Goal: Entertainment & Leisure: Consume media (video, audio)

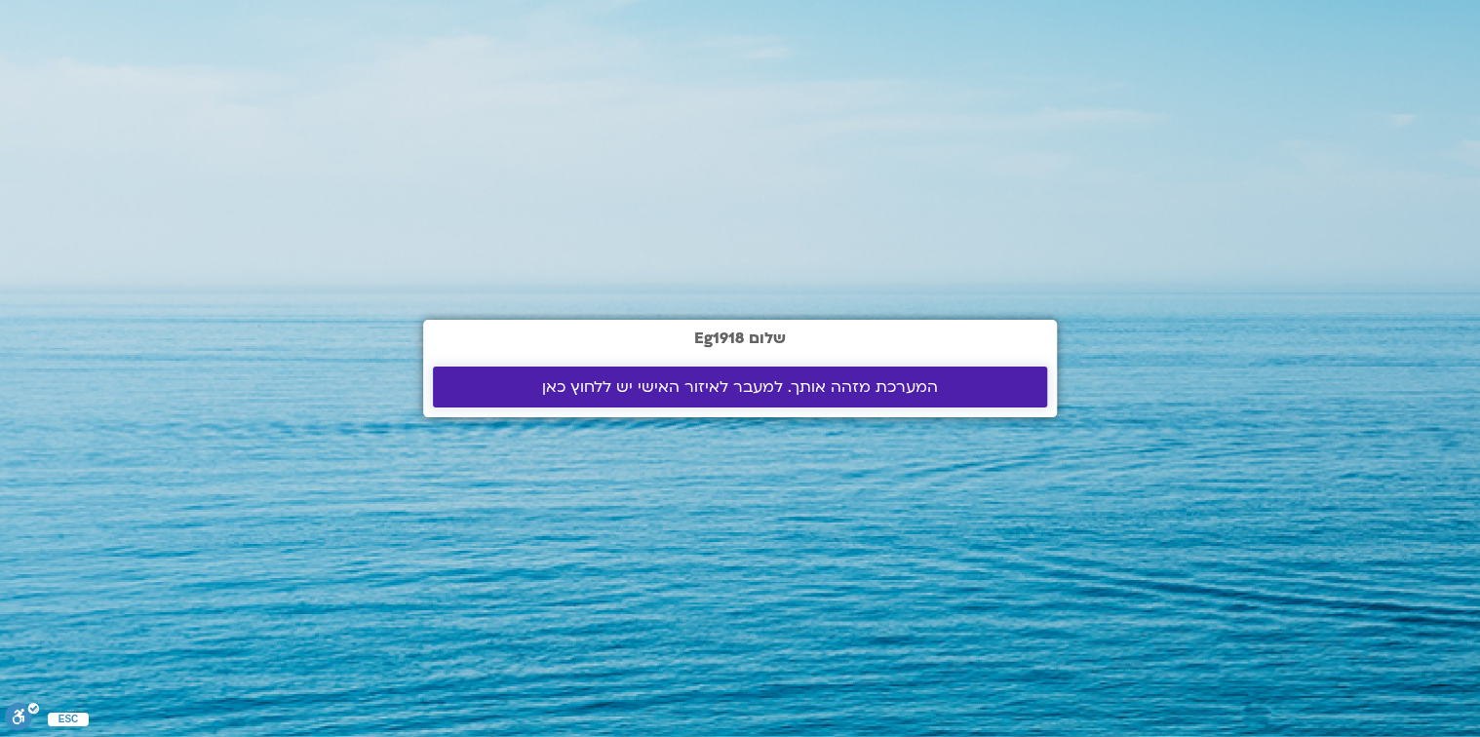
click at [730, 386] on span "המערכת מזהה אותך. למעבר לאיזור האישי יש ללחוץ כאן" at bounding box center [740, 387] width 396 height 18
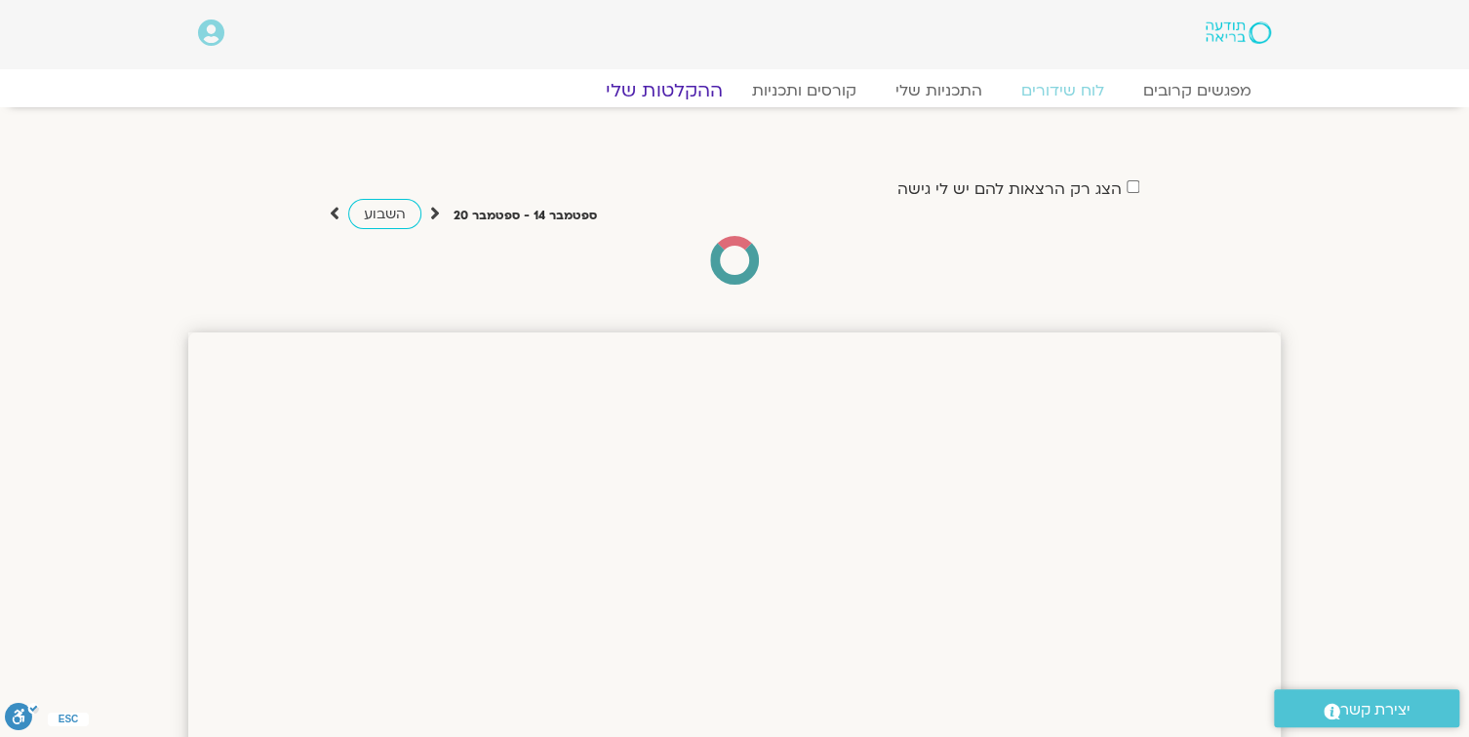
click at [689, 90] on link "ההקלטות שלי" at bounding box center [664, 90] width 164 height 23
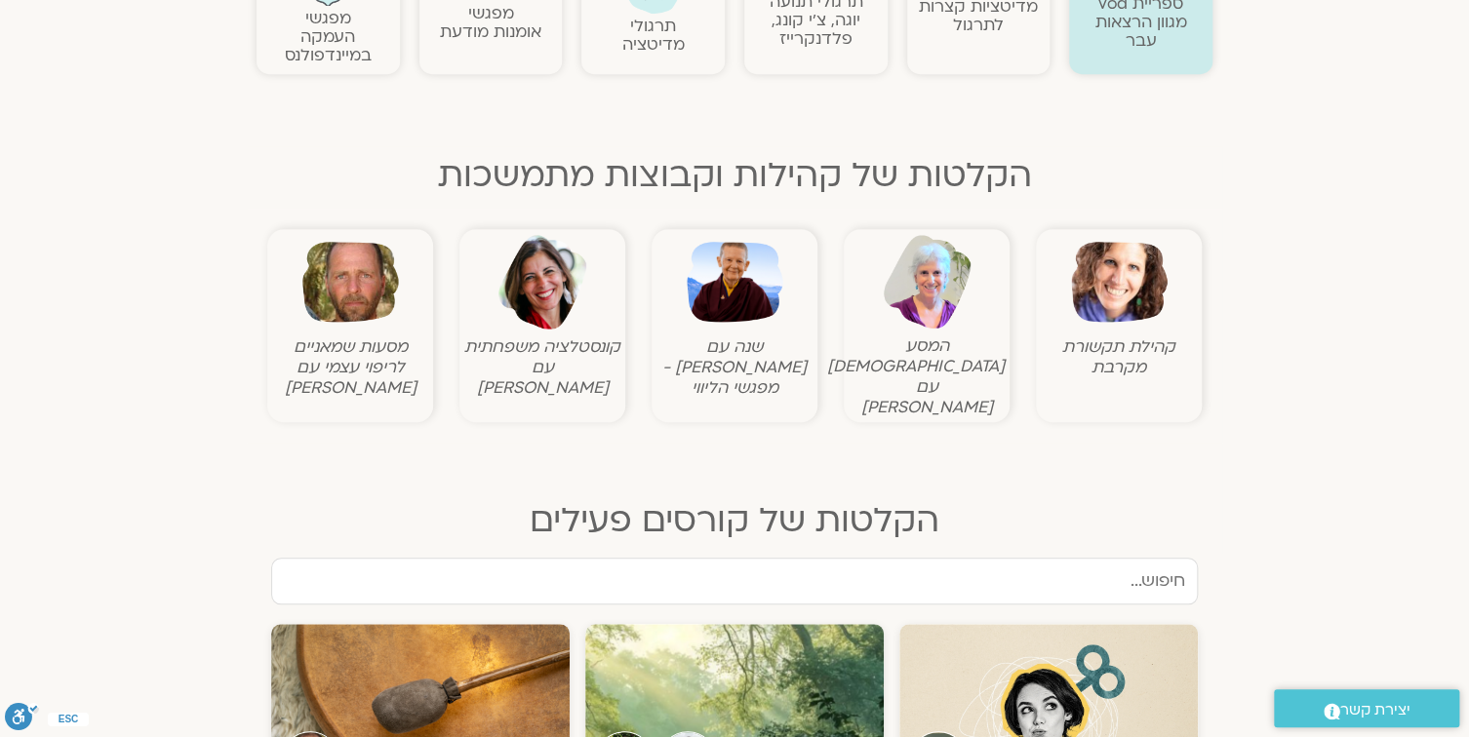
scroll to position [546, 0]
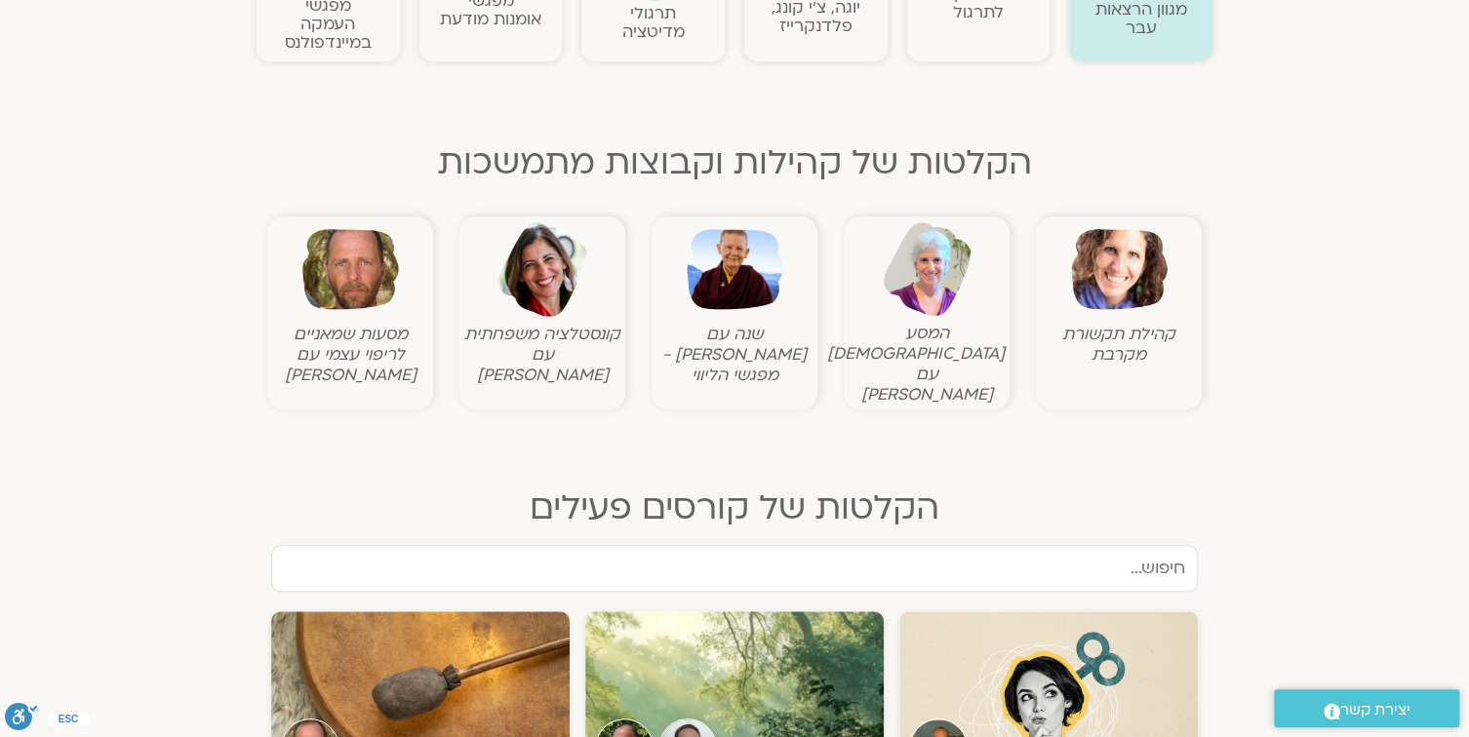
click at [359, 277] on img at bounding box center [350, 269] width 97 height 97
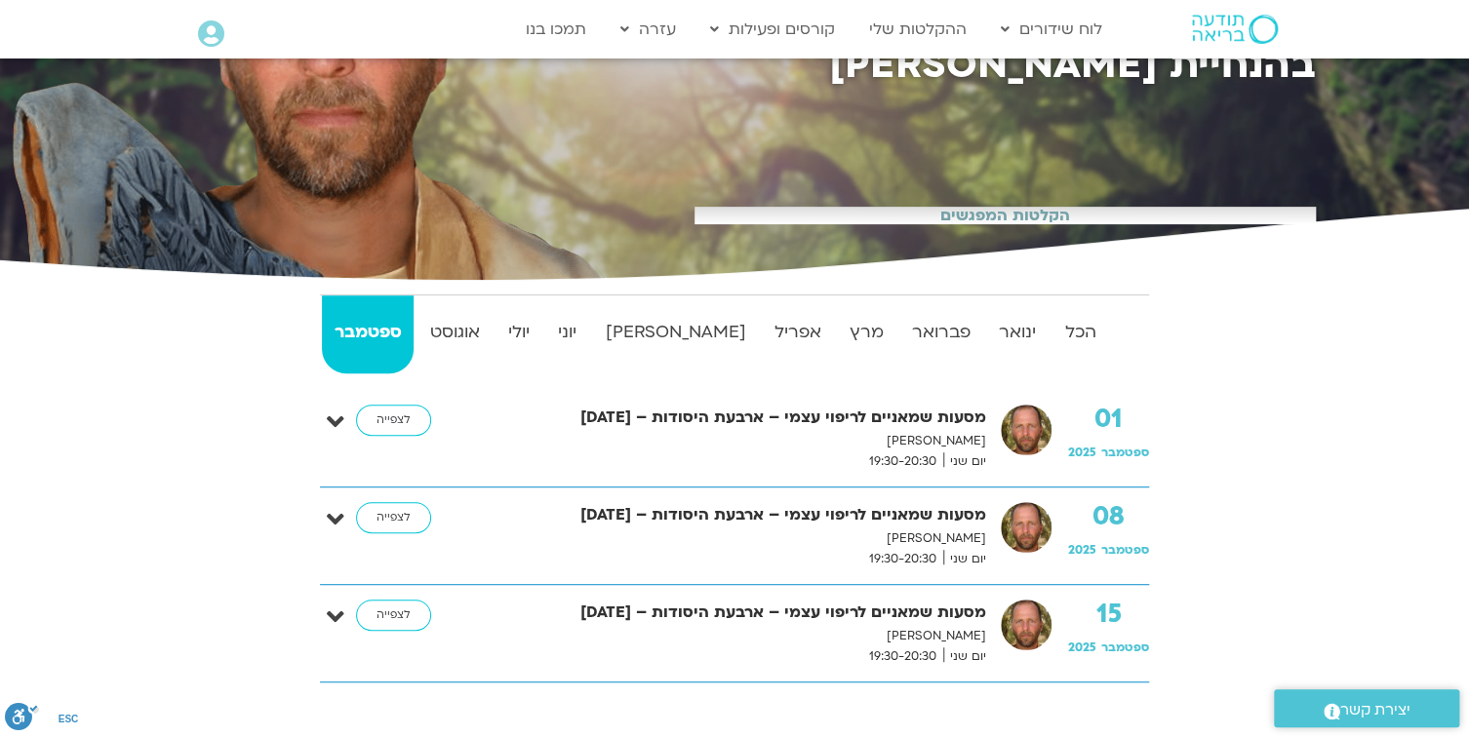
scroll to position [390, 0]
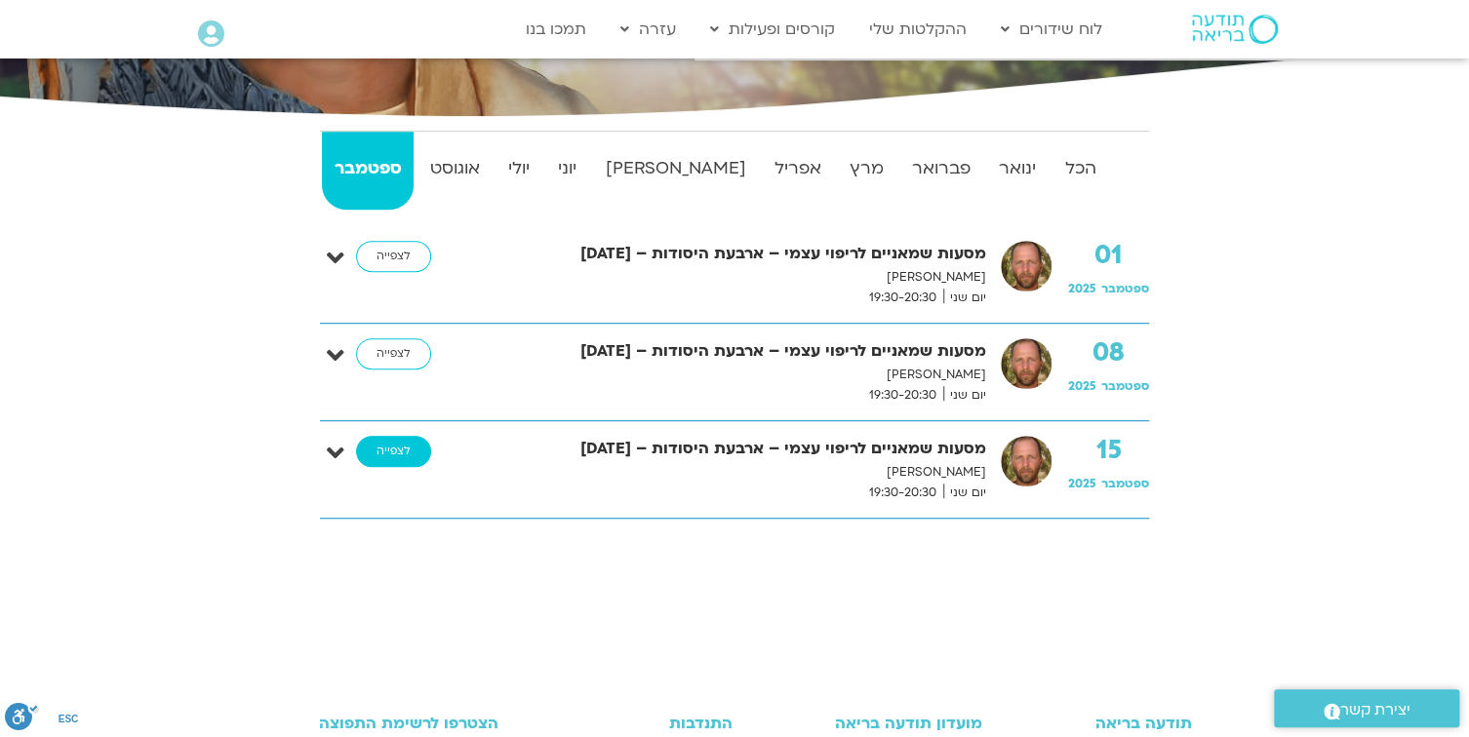
click at [388, 453] on link "לצפייה" at bounding box center [393, 451] width 75 height 31
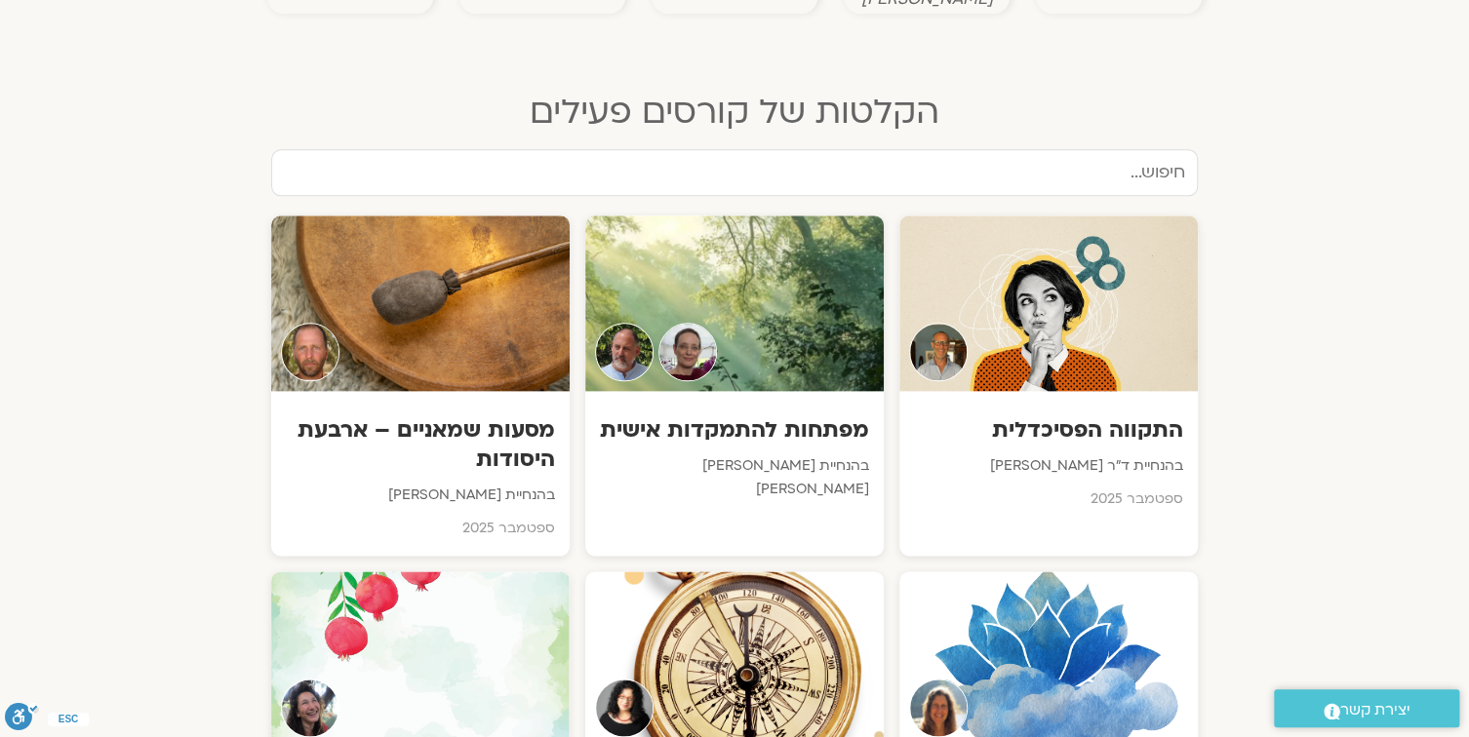
scroll to position [1014, 0]
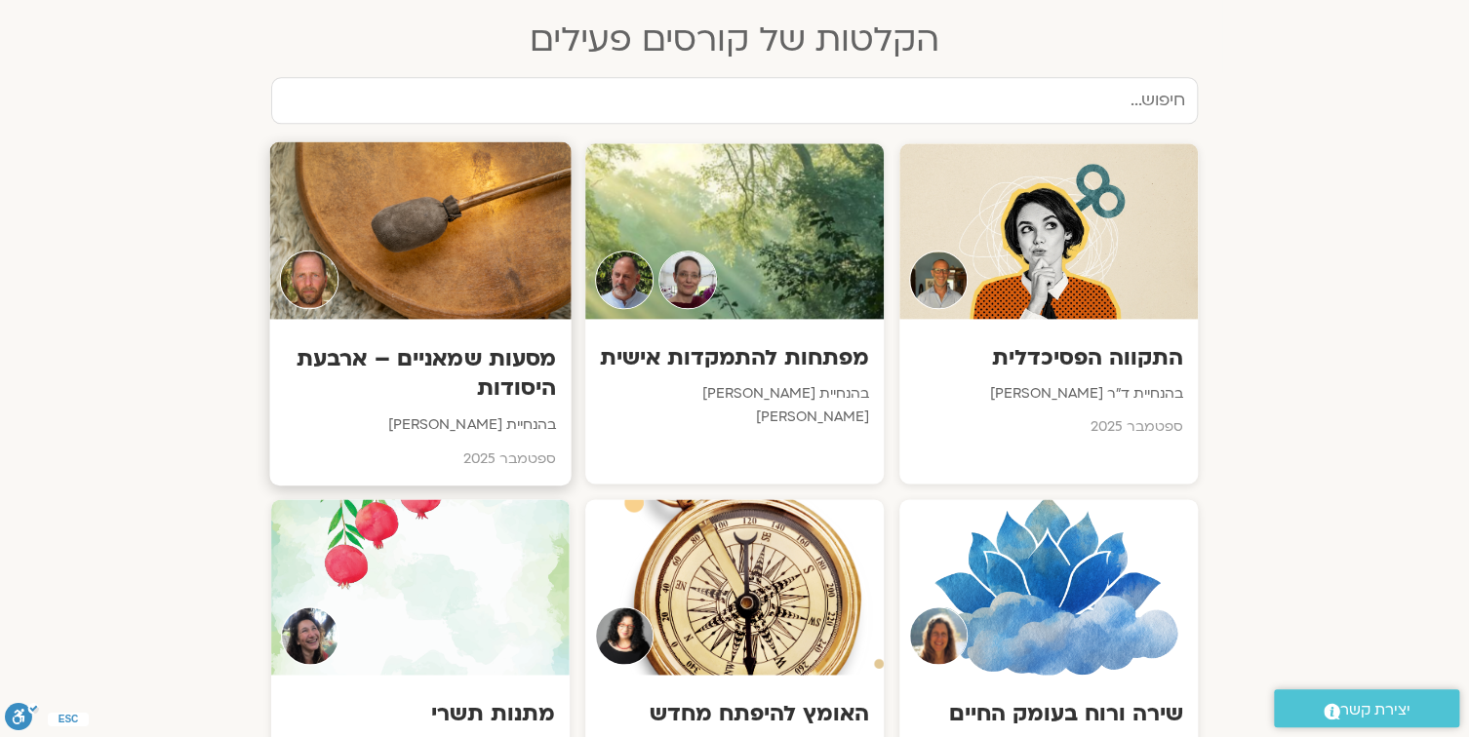
click at [490, 256] on div at bounding box center [419, 229] width 301 height 177
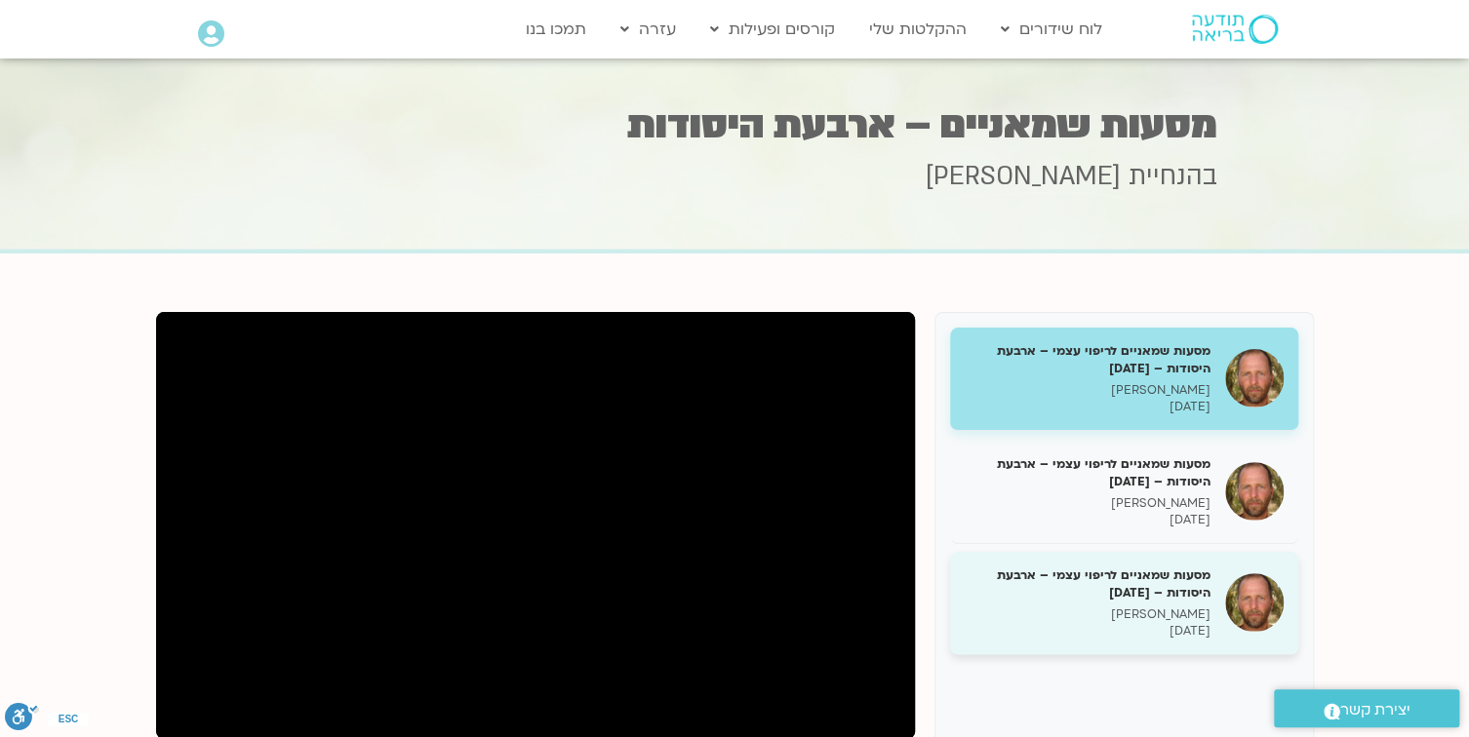
click at [1146, 571] on h5 "מסעות שמאניים לריפוי עצמי – ארבעת היסודות – [DATE]" at bounding box center [1088, 584] width 246 height 35
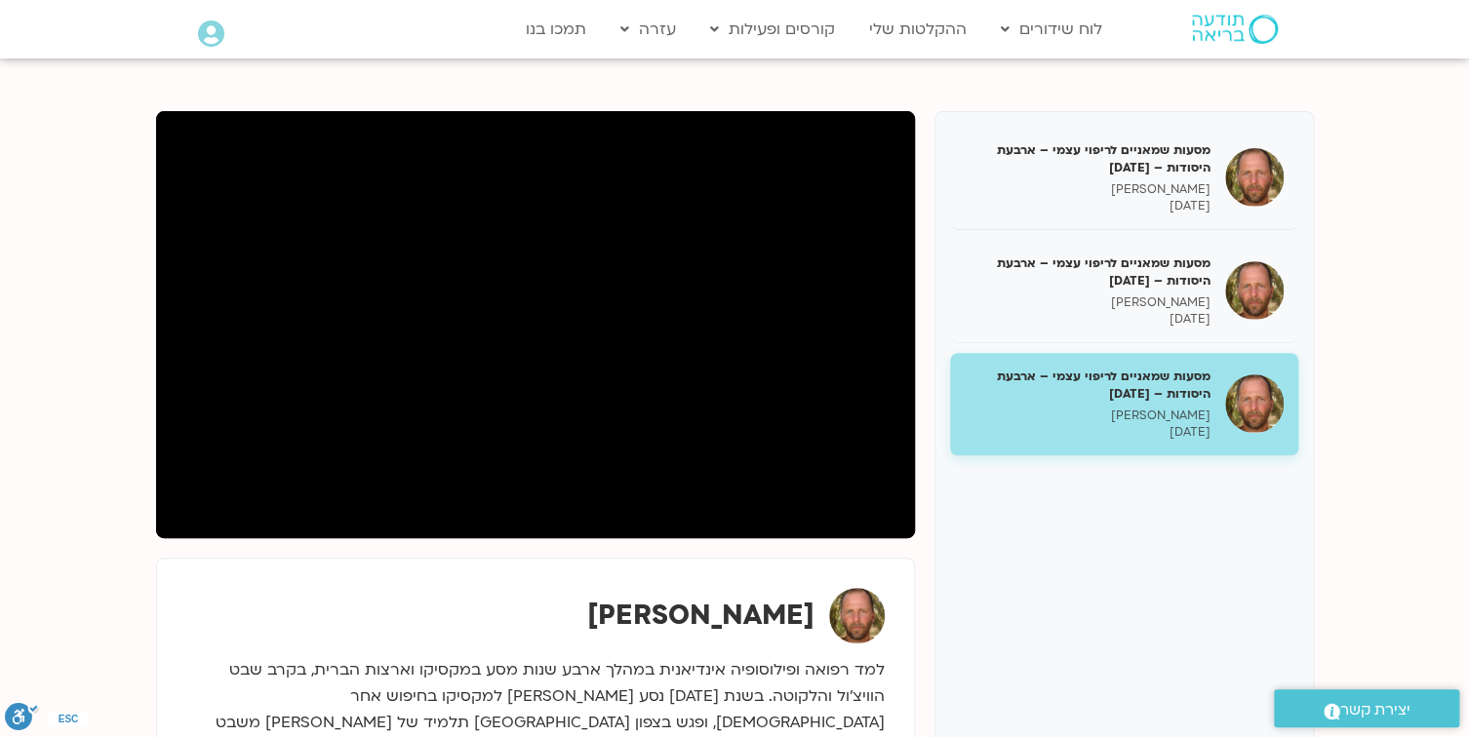
scroll to position [312, 0]
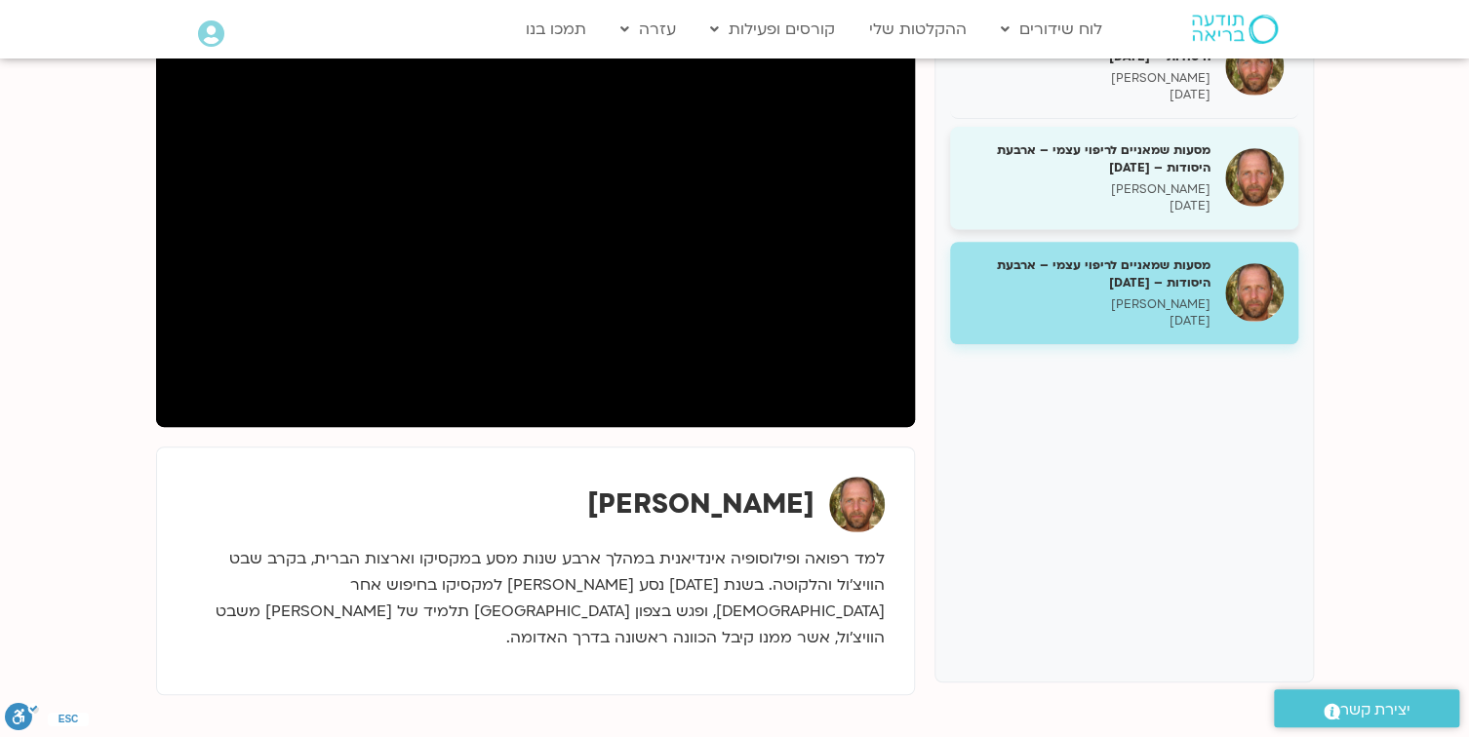
click at [1162, 144] on h5 "מסעות שמאניים לריפוי עצמי – ארבעת היסודות – [DATE]" at bounding box center [1088, 158] width 246 height 35
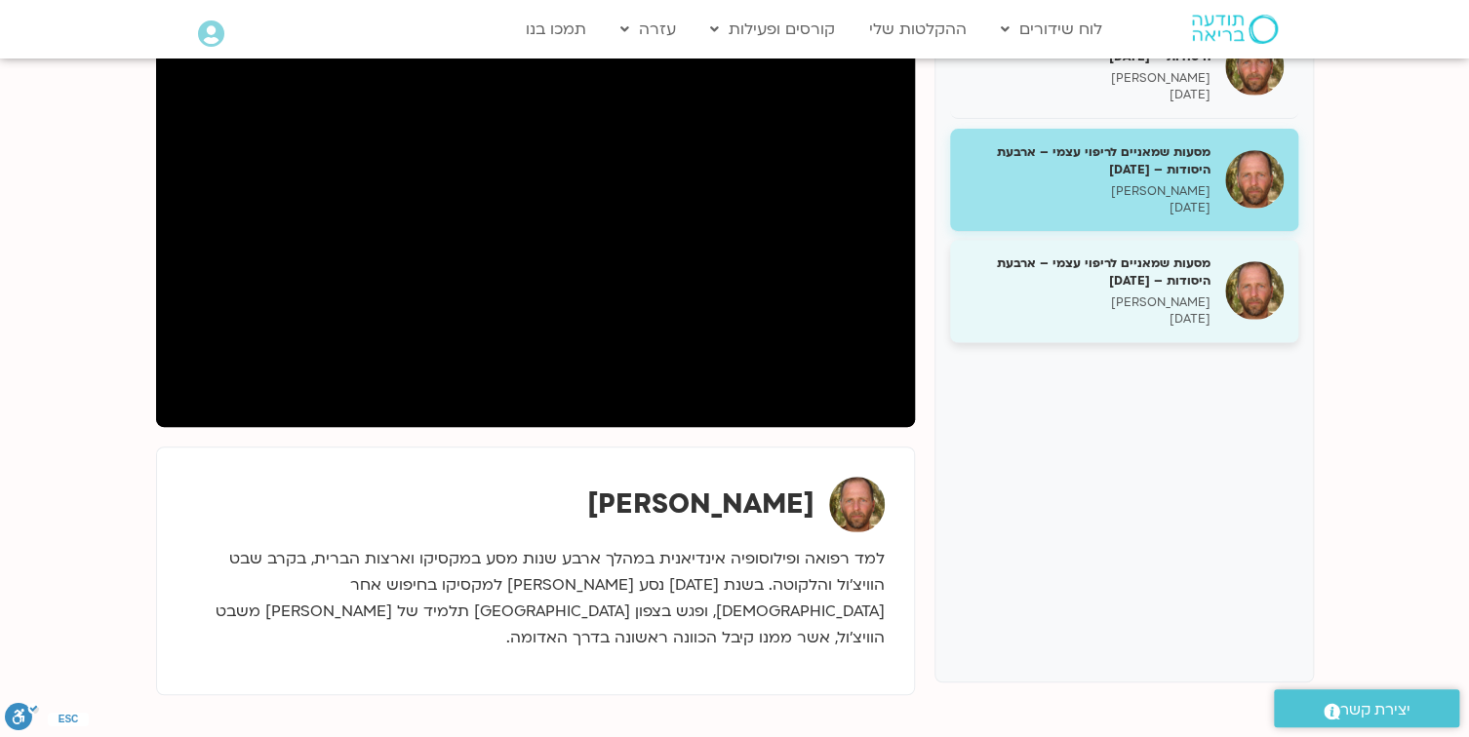
click at [1106, 256] on h5 "מסעות שמאניים לריפוי עצמי – ארבעת היסודות – [DATE]" at bounding box center [1088, 272] width 246 height 35
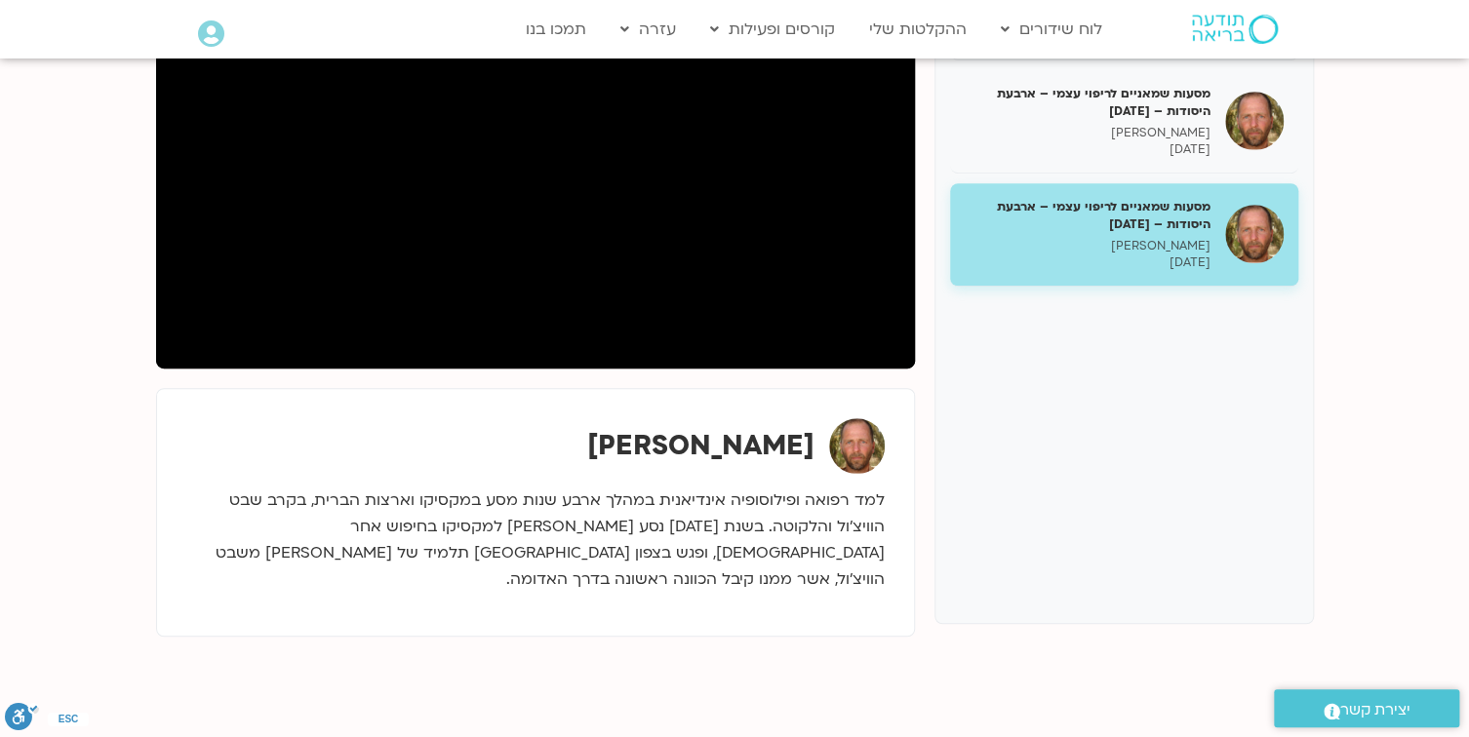
scroll to position [78, 0]
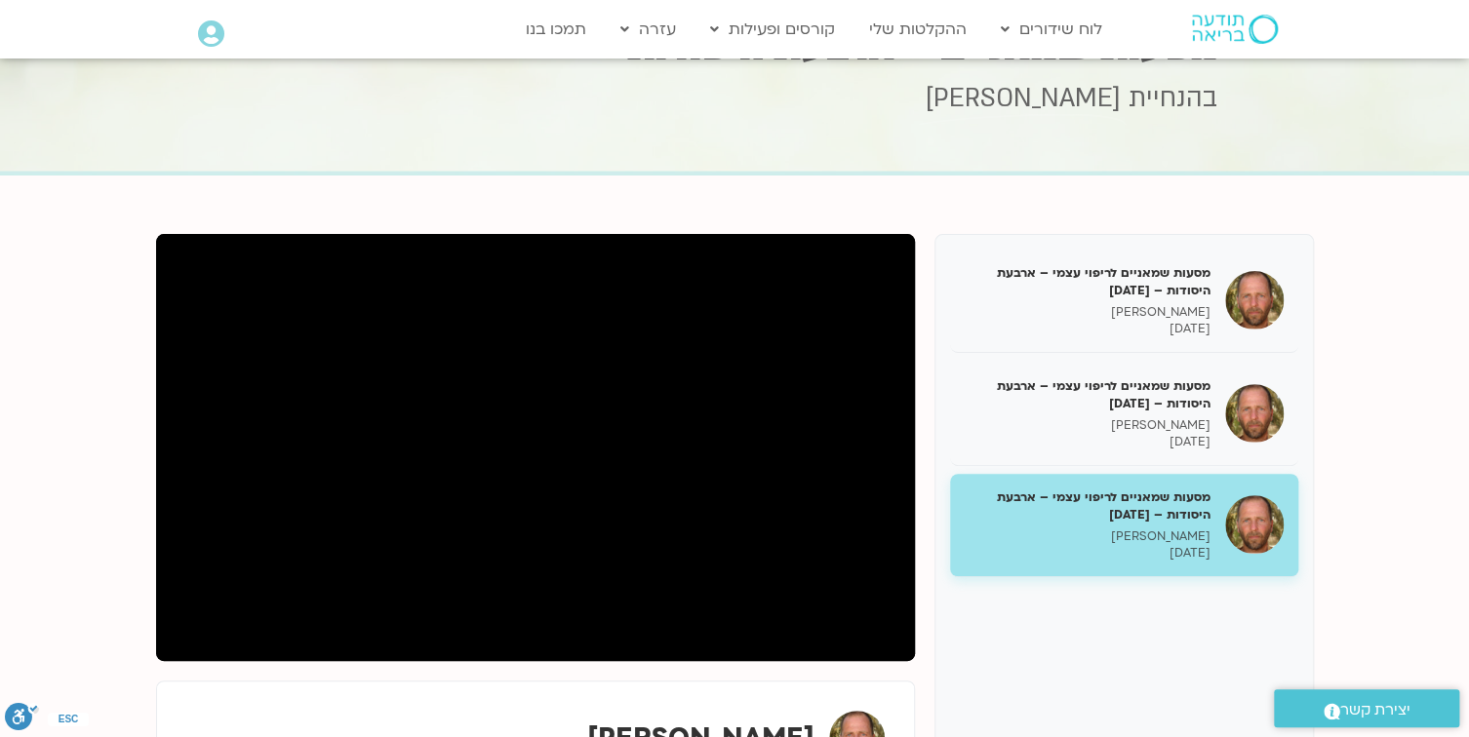
click at [1152, 507] on h5 "מסעות שמאניים לריפוי עצמי – ארבעת היסודות – [DATE]" at bounding box center [1088, 506] width 246 height 35
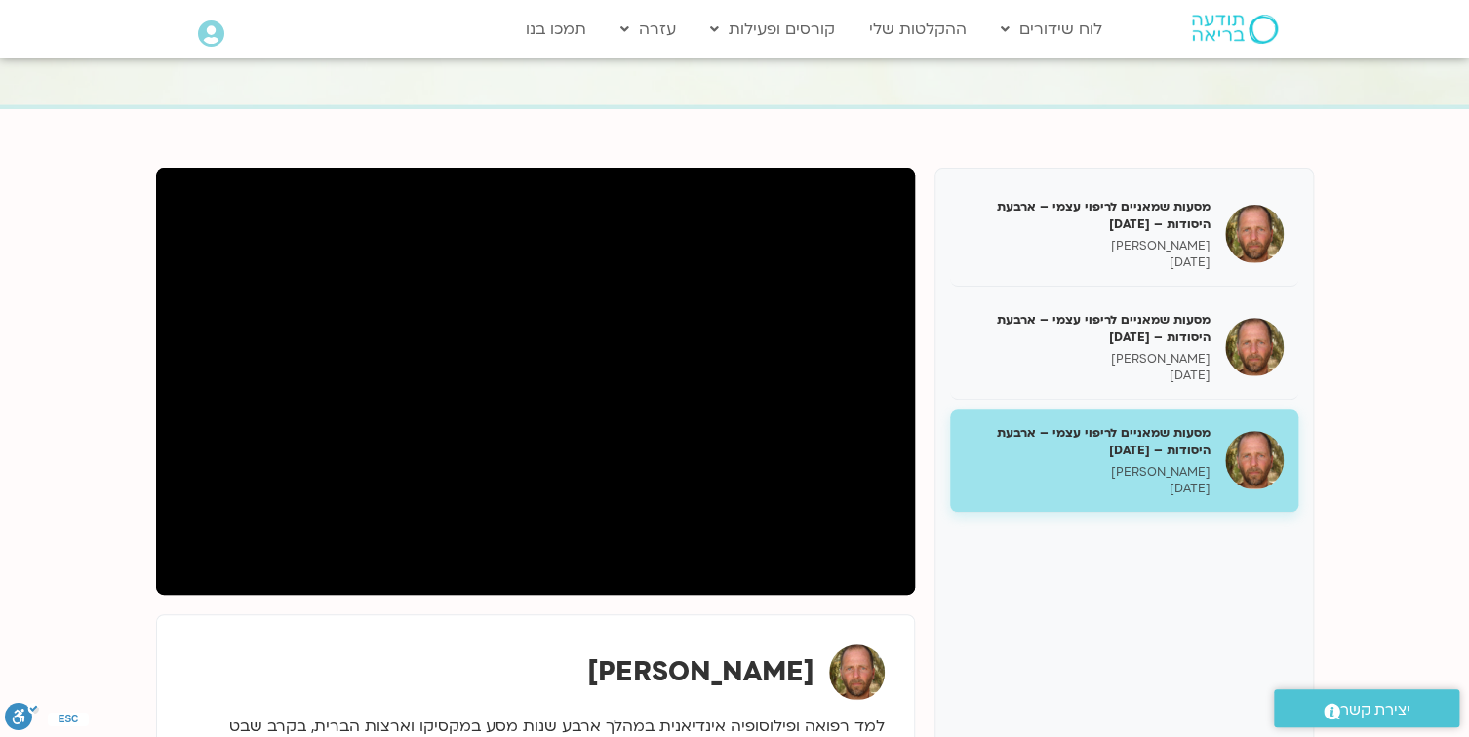
scroll to position [234, 0]
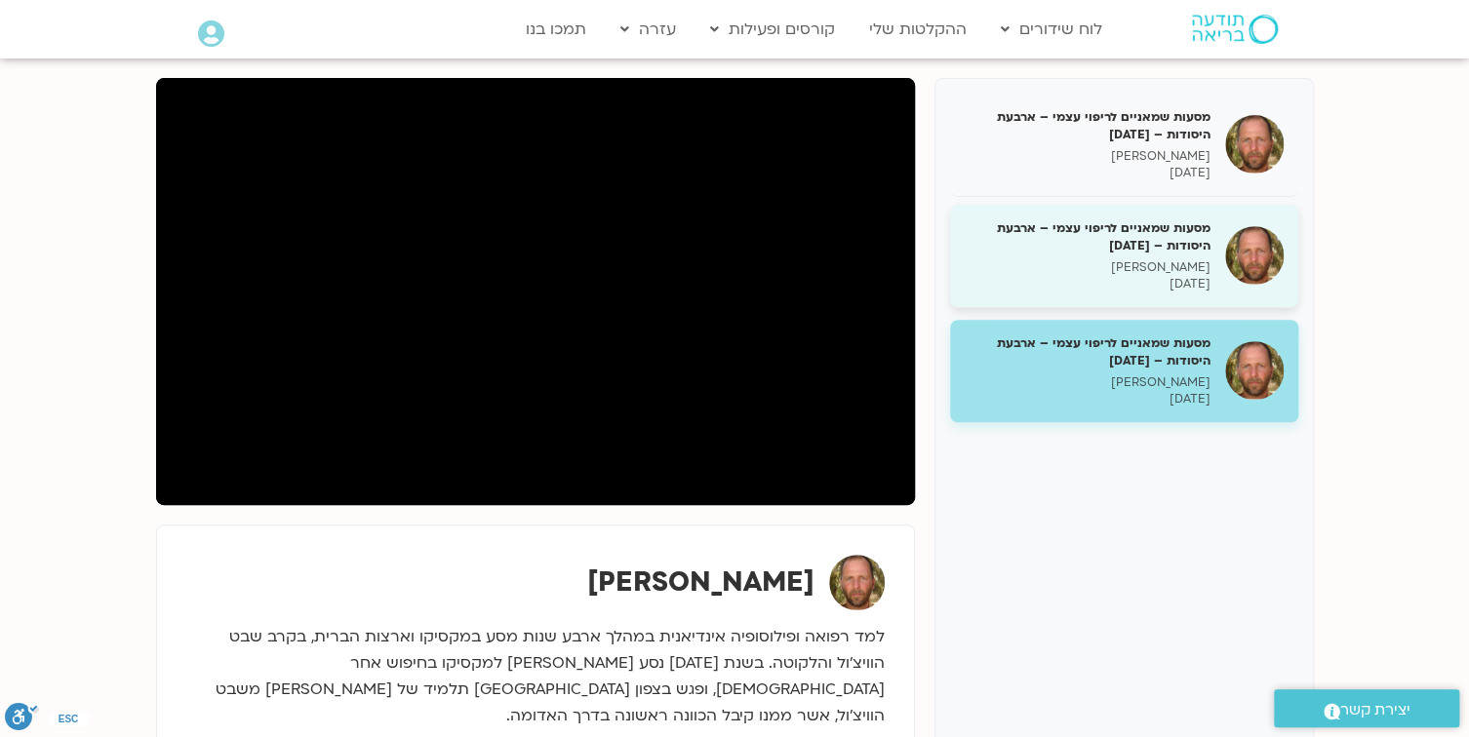
click at [1123, 246] on h5 "מסעות שמאניים לריפוי עצמי – ארבעת היסודות – [DATE]" at bounding box center [1088, 236] width 246 height 35
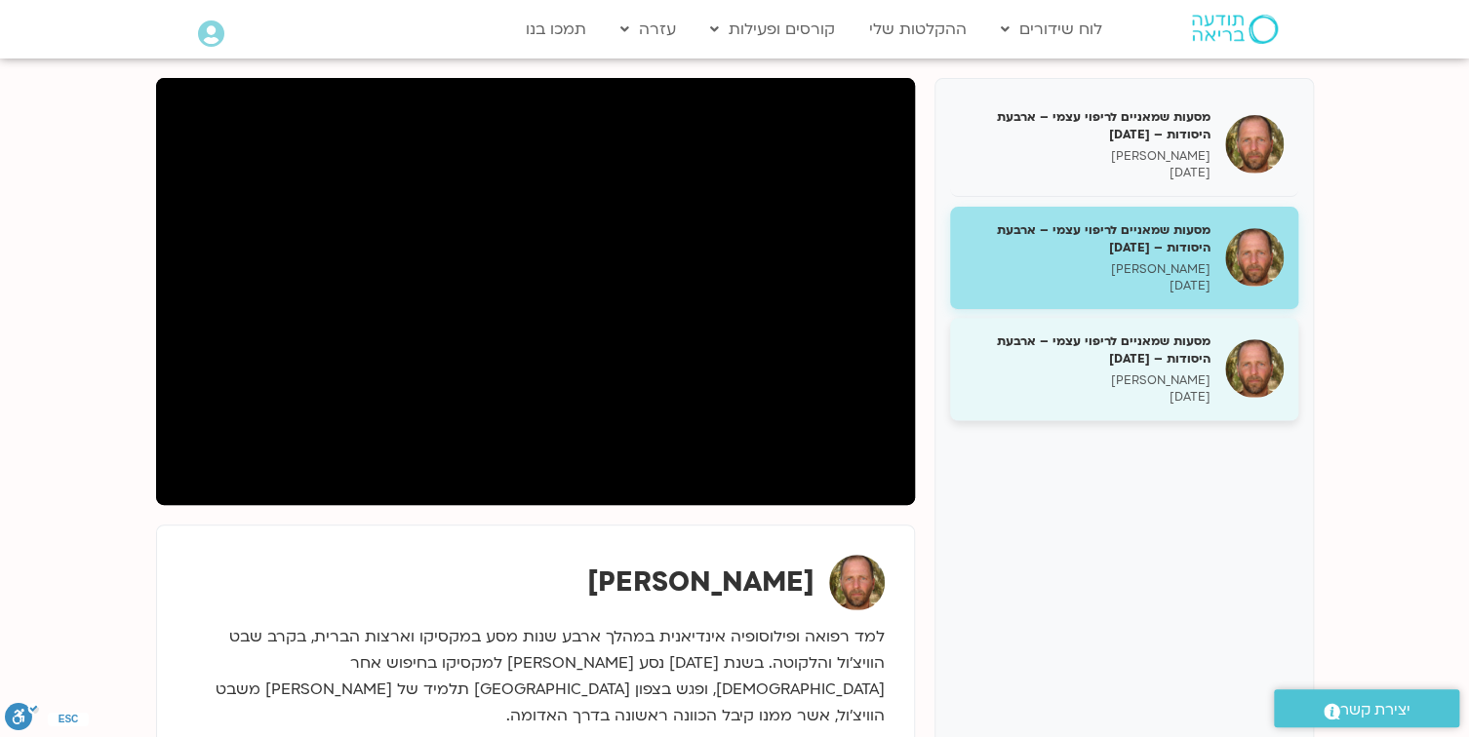
click at [1122, 351] on h5 "מסעות שמאניים לריפוי עצמי – ארבעת היסודות – [DATE]" at bounding box center [1088, 350] width 246 height 35
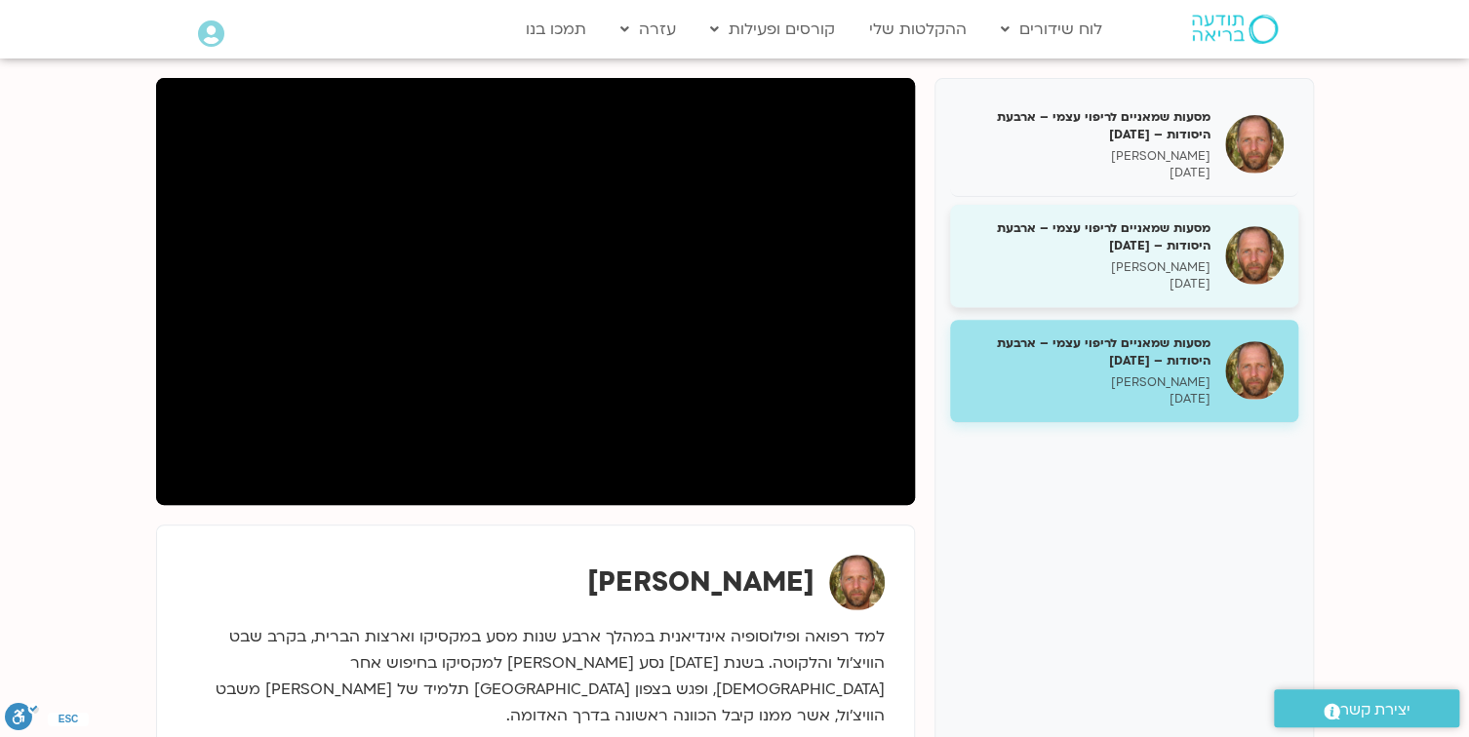
click at [1131, 239] on h5 "מסעות שמאניים לריפוי עצמי – ארבעת היסודות – [DATE]" at bounding box center [1088, 236] width 246 height 35
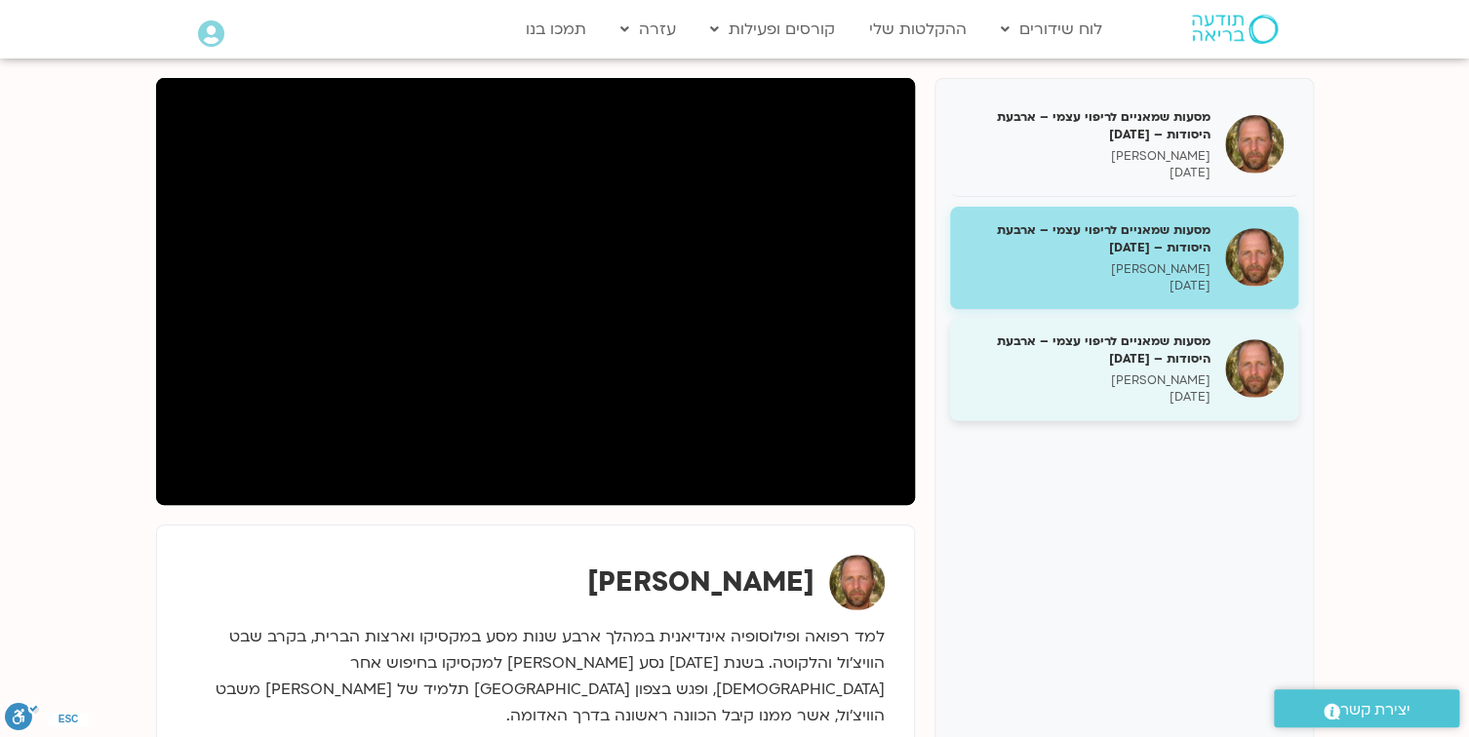
click at [1157, 373] on p "[PERSON_NAME]" at bounding box center [1088, 381] width 246 height 17
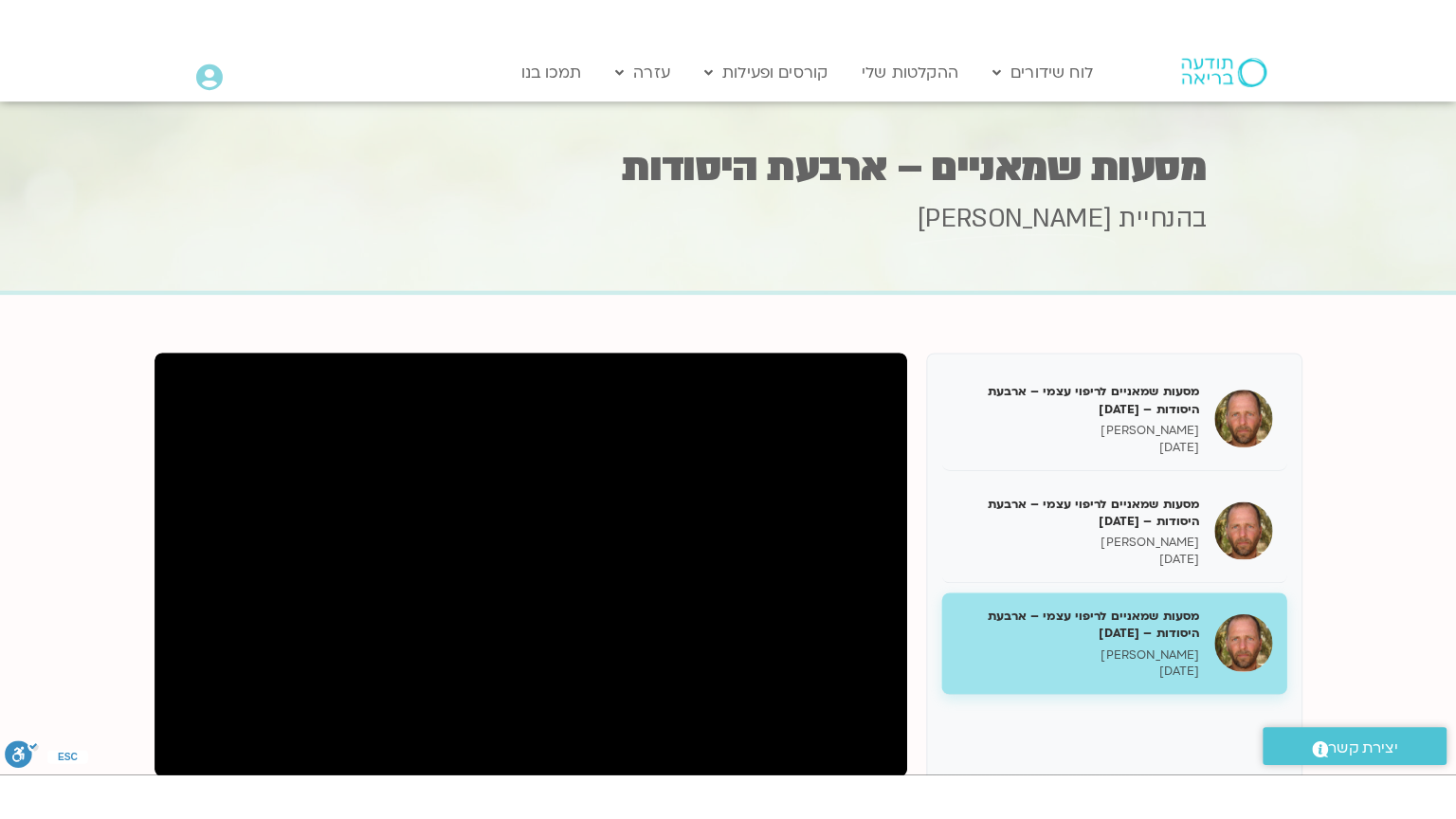
scroll to position [76, 0]
